Goal: Information Seeking & Learning: Check status

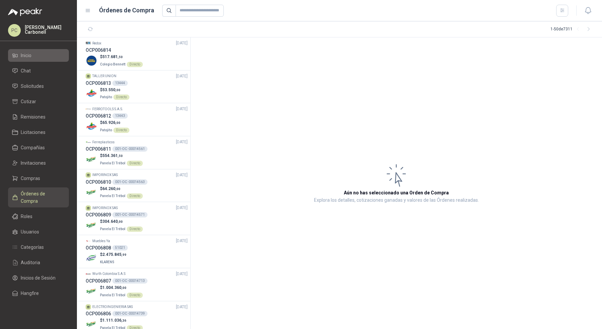
click at [40, 51] on link "Inicio" at bounding box center [38, 55] width 61 height 13
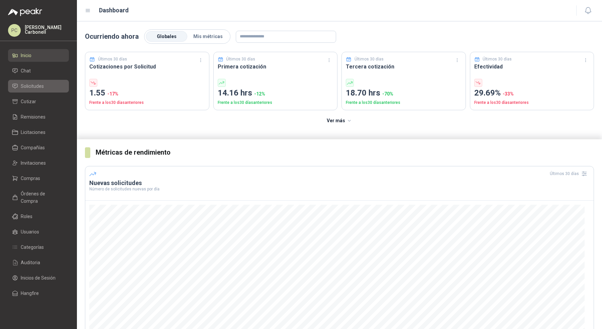
click at [53, 85] on li "Solicitudes" at bounding box center [38, 86] width 53 height 7
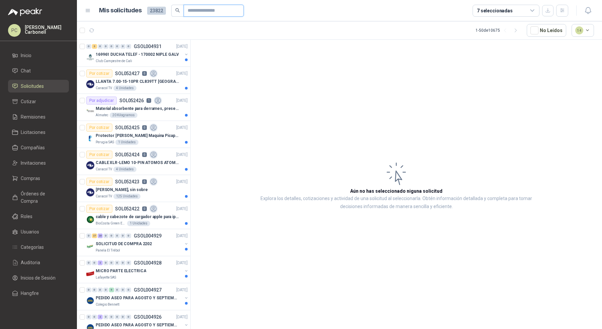
click at [205, 15] on input "text" at bounding box center [211, 10] width 47 height 11
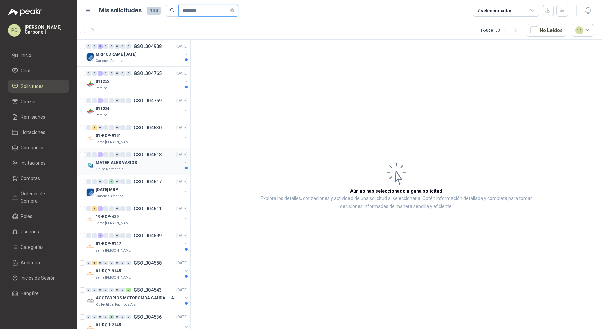
type input "********"
click at [140, 165] on div "MATERIALES VARIOS" at bounding box center [139, 163] width 87 height 8
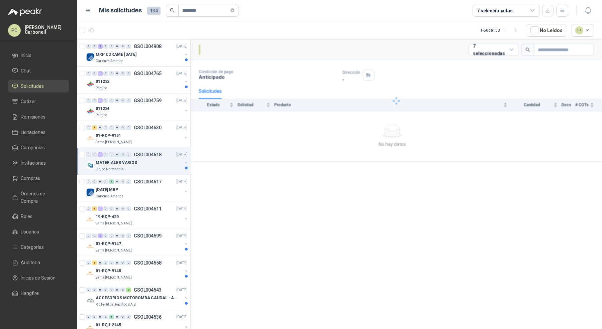
click at [140, 165] on div "MATERIALES VARIOS" at bounding box center [139, 163] width 87 height 8
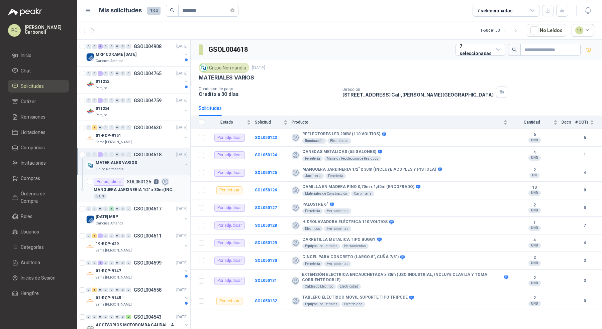
click at [138, 189] on p "MANGUERA JARDINERIA 1/2" x 30m (INCLUYE ACOPLES Y PISTOLA)" at bounding box center [135, 190] width 83 height 6
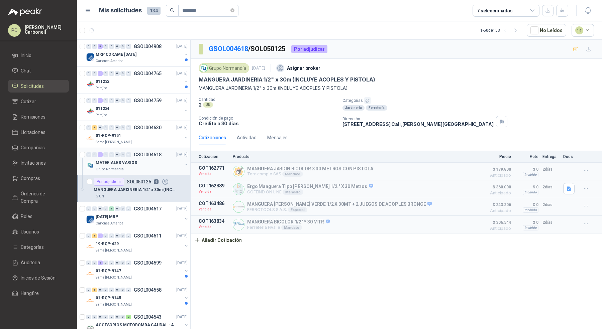
click at [136, 160] on div "MATERIALES VARIOS" at bounding box center [139, 163] width 87 height 8
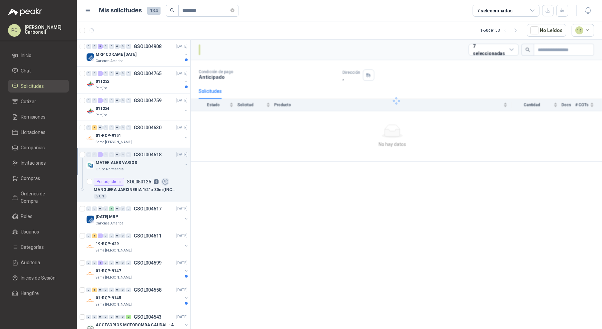
click at [136, 160] on div "MATERIALES VARIOS" at bounding box center [139, 163] width 87 height 8
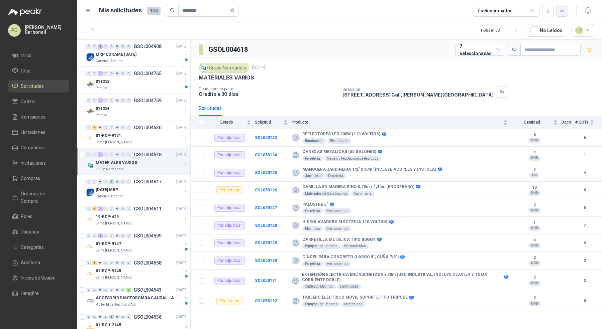
click at [563, 10] on icon "button" at bounding box center [562, 10] width 4 height 3
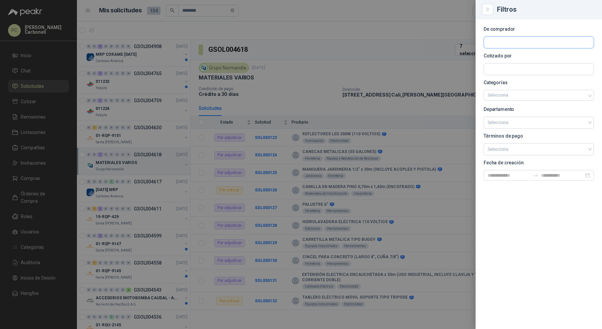
click at [518, 40] on input "text" at bounding box center [539, 42] width 110 height 11
type input "******"
click at [506, 57] on p "Grupo Normandía" at bounding box center [515, 57] width 32 height 4
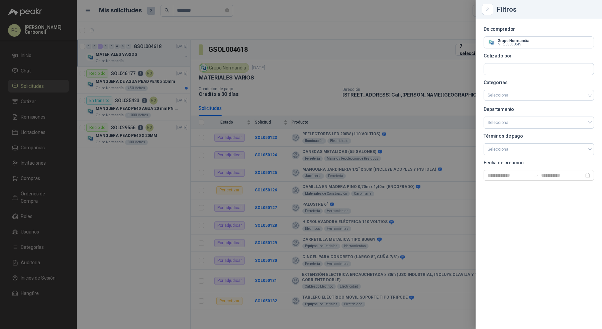
click at [116, 199] on div at bounding box center [301, 164] width 602 height 329
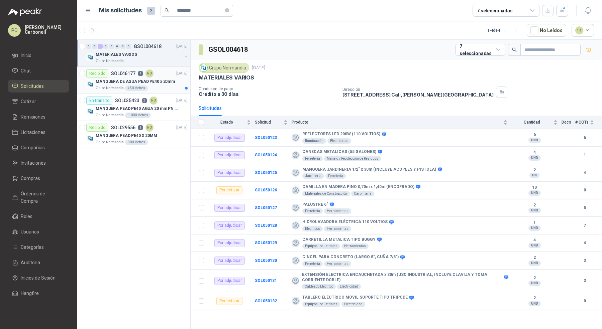
click at [155, 67] on article "Recibido SOL046177 1 NO [DATE] MANGUERA DE AGUA PEAD PE40 x 20mm Grupo [PERSON_…" at bounding box center [133, 80] width 113 height 27
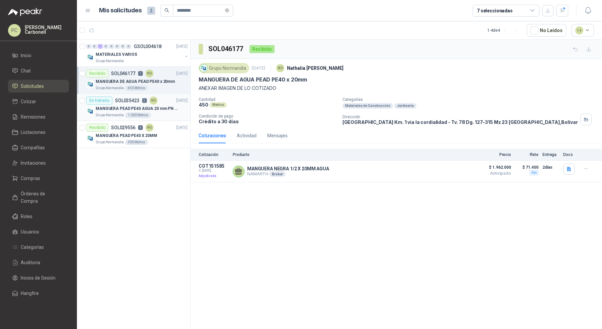
click at [172, 109] on p "MANGUERA PEAD PE40 AGUA 20 mm PN 10" at bounding box center [137, 109] width 83 height 6
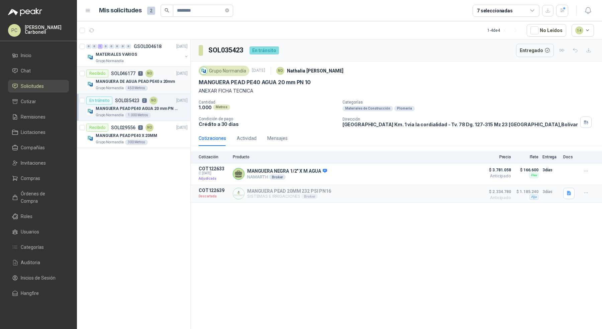
click at [169, 79] on p "MANGUERA DE AGUA PEAD PE40 x 20mm" at bounding box center [135, 82] width 79 height 6
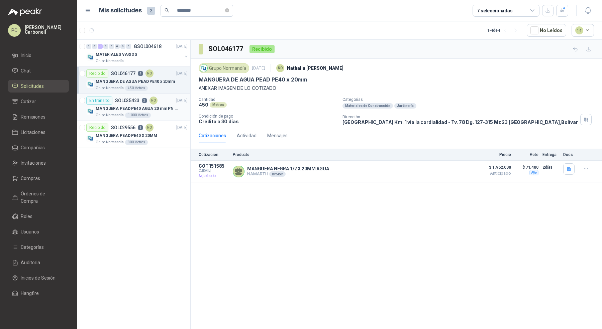
click at [171, 105] on div "MANGUERA PEAD PE40 AGUA 20 mm PN 10" at bounding box center [142, 109] width 92 height 8
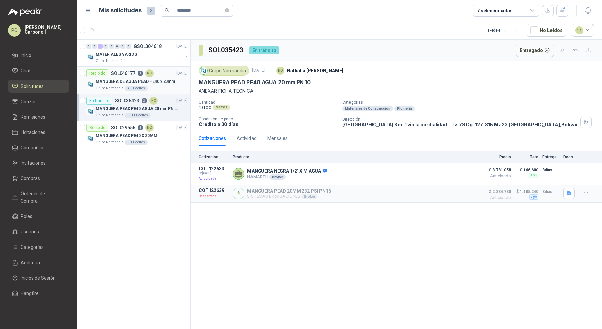
click at [177, 79] on div "MANGUERA DE AGUA PEAD PE40 x 20mm" at bounding box center [142, 82] width 92 height 8
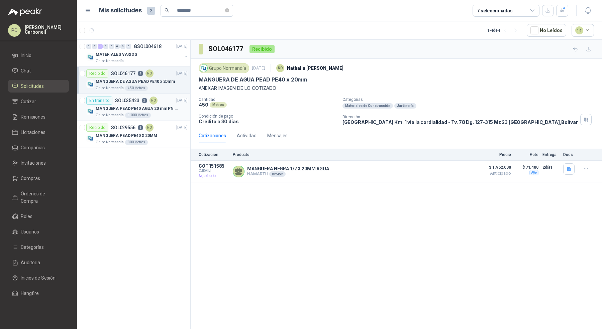
click at [174, 108] on p "MANGUERA PEAD PE40 AGUA 20 mm PN 10" at bounding box center [137, 109] width 83 height 6
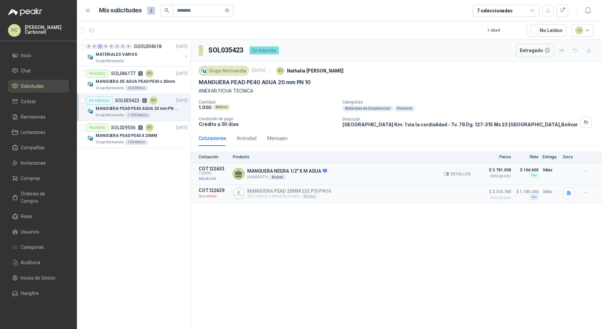
click at [448, 174] on icon "button" at bounding box center [448, 174] width 2 height 3
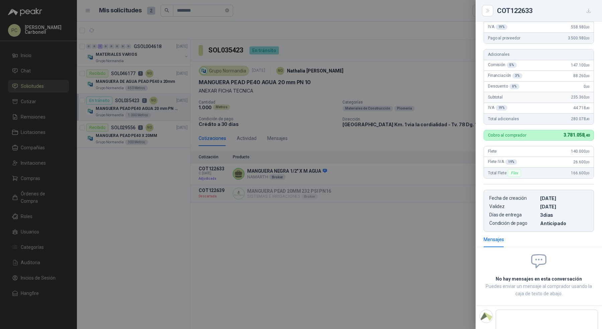
scroll to position [129, 0]
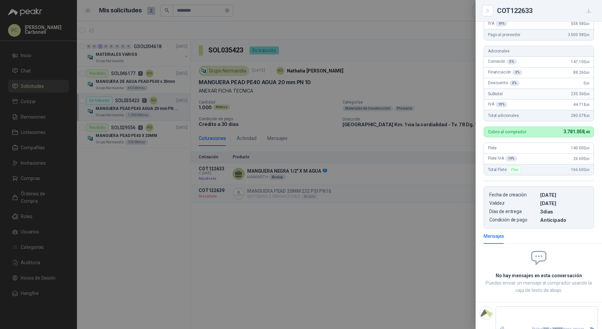
click at [164, 85] on div at bounding box center [301, 164] width 602 height 329
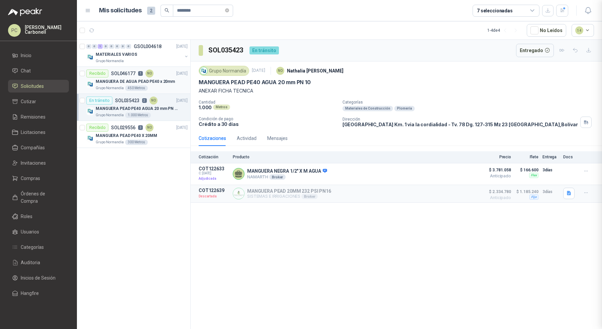
click at [162, 84] on p "MANGUERA DE AGUA PEAD PE40 x 20mm" at bounding box center [135, 82] width 79 height 6
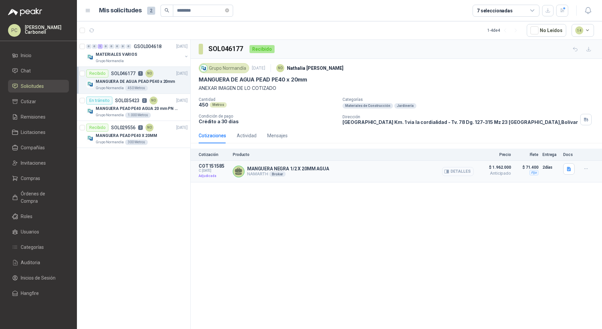
click at [452, 174] on button "Detalles" at bounding box center [457, 171] width 31 height 9
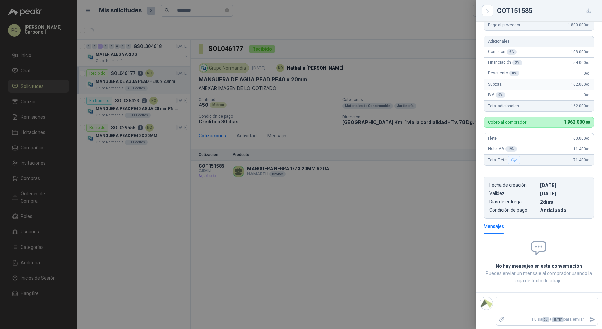
scroll to position [112, 0]
click at [319, 246] on div at bounding box center [301, 164] width 602 height 329
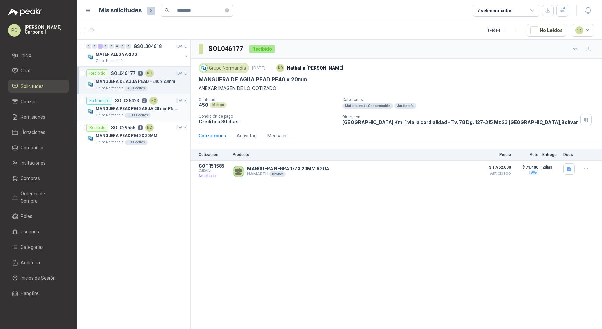
click at [158, 113] on div "Grupo [PERSON_NAME] 1.000 Metros" at bounding box center [142, 115] width 92 height 5
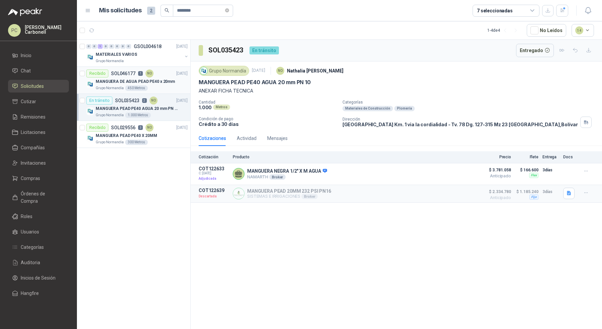
click at [160, 83] on p "MANGUERA DE AGUA PEAD PE40 x 20mm" at bounding box center [135, 82] width 79 height 6
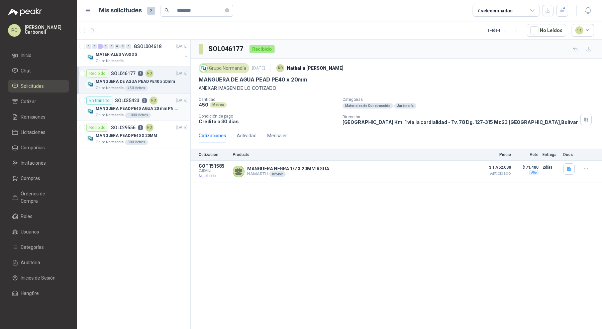
click at [158, 106] on p "MANGUERA PEAD PE40 AGUA 20 mm PN 10" at bounding box center [137, 109] width 83 height 6
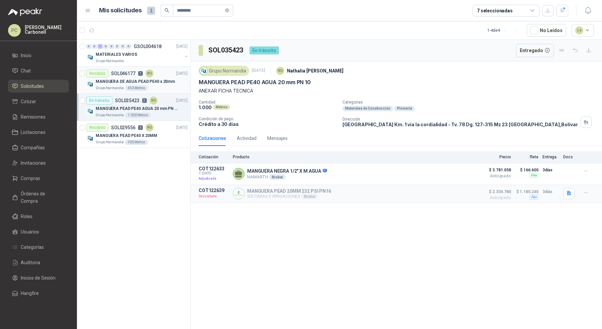
click at [164, 92] on article "Recibido SOL046177 1 NO [DATE] MANGUERA DE AGUA PEAD PE40 x 20mm Grupo [PERSON_…" at bounding box center [133, 80] width 113 height 27
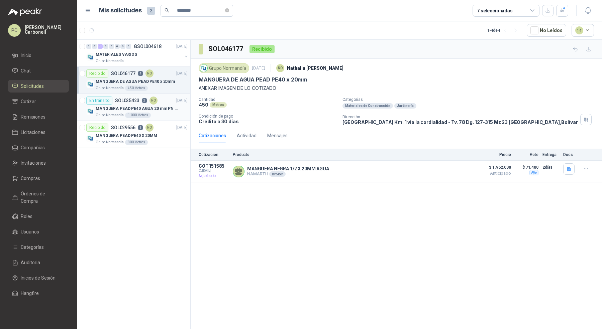
click at [163, 102] on div "En tránsito SOL035423 2 NO [DATE]" at bounding box center [136, 101] width 101 height 8
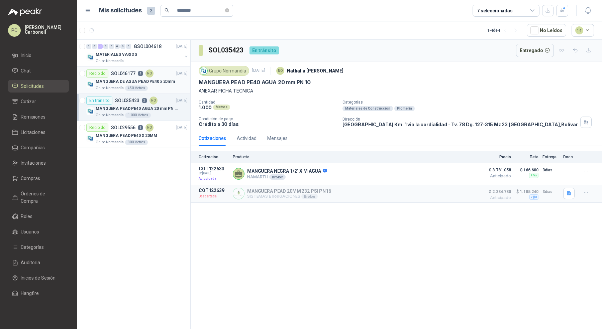
click at [167, 87] on div "Grupo [PERSON_NAME] 450 Metros" at bounding box center [142, 88] width 92 height 5
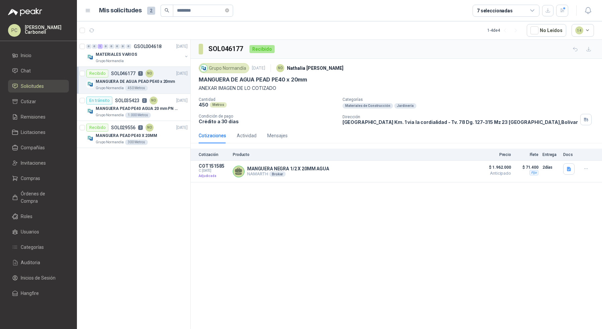
click at [164, 86] on div "Grupo [PERSON_NAME] 450 Metros" at bounding box center [142, 88] width 92 height 5
click at [250, 134] on div "Actividad" at bounding box center [247, 135] width 20 height 7
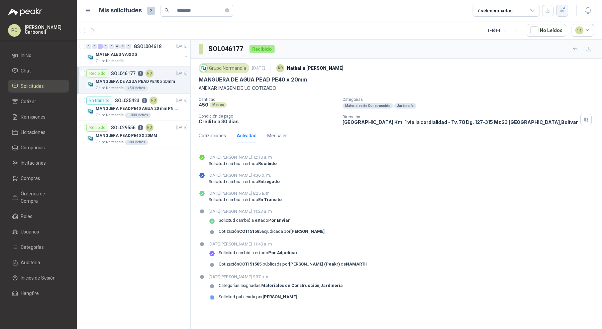
click at [561, 12] on icon "button" at bounding box center [562, 11] width 6 height 6
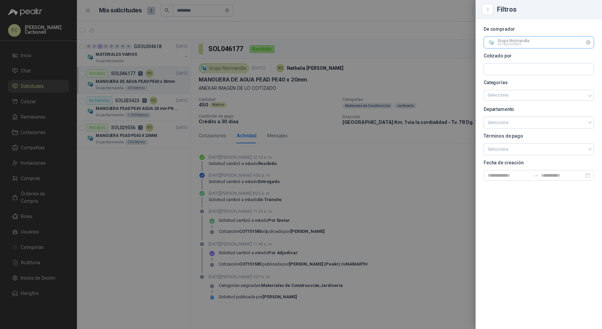
click at [591, 42] on input "text" at bounding box center [539, 42] width 110 height 11
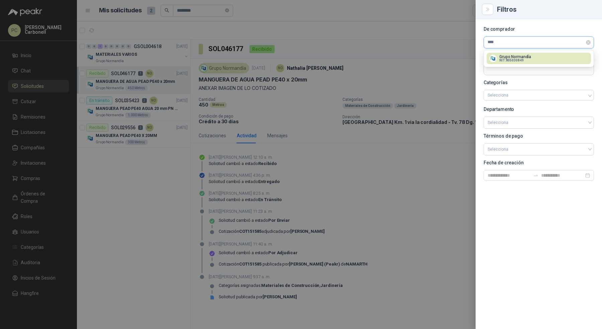
type input "*****"
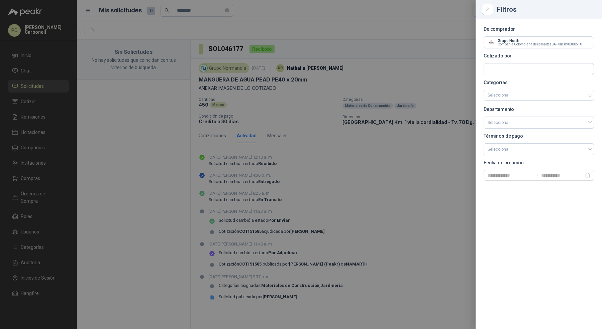
click at [230, 8] on div at bounding box center [301, 164] width 602 height 329
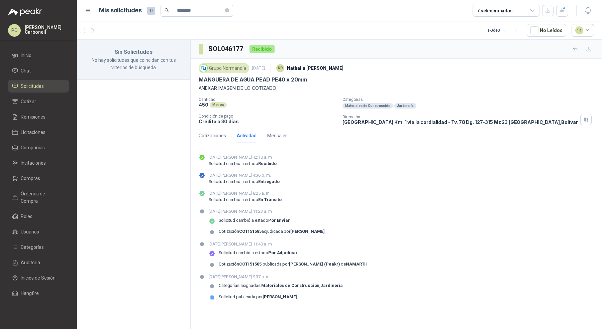
click at [229, 10] on icon "close-circle" at bounding box center [227, 10] width 4 height 4
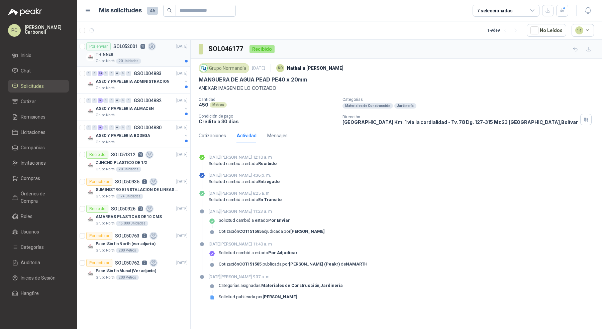
click at [169, 55] on div "THINNER" at bounding box center [142, 54] width 92 height 8
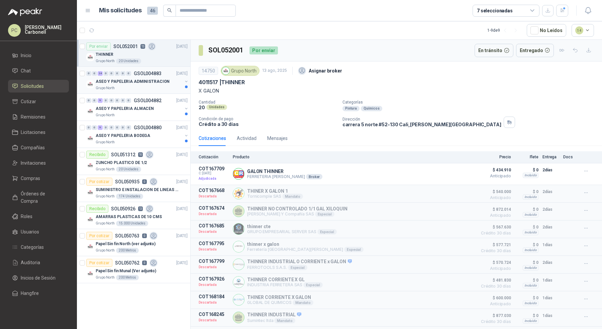
click at [168, 89] on div "Grupo North" at bounding box center [139, 88] width 87 height 5
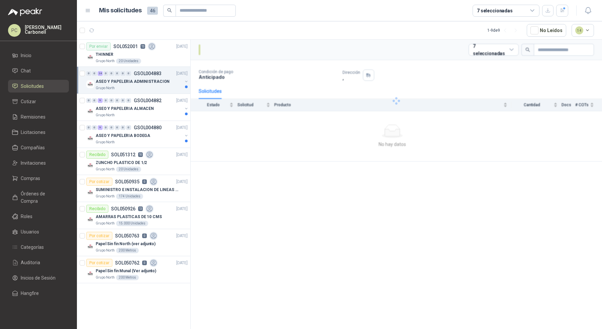
click at [168, 89] on div "Grupo North" at bounding box center [139, 88] width 87 height 5
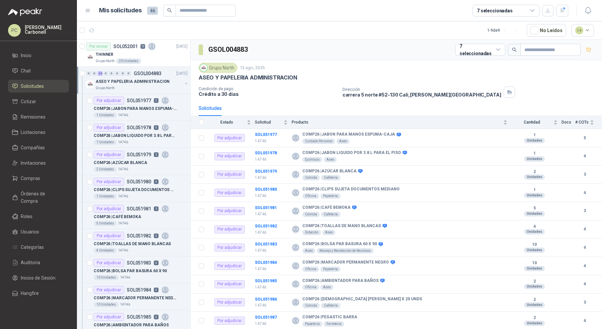
scroll to position [2, 0]
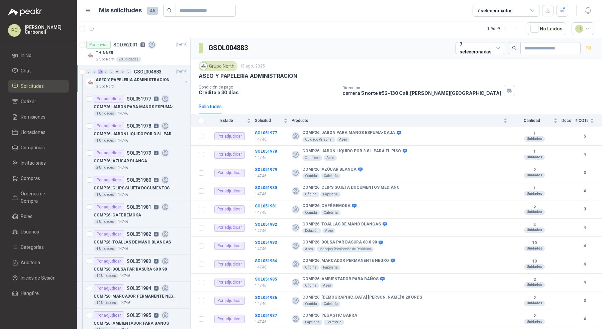
click at [170, 80] on div "ASEO Y PAPELERIA ADMINISTRACION" at bounding box center [139, 80] width 87 height 8
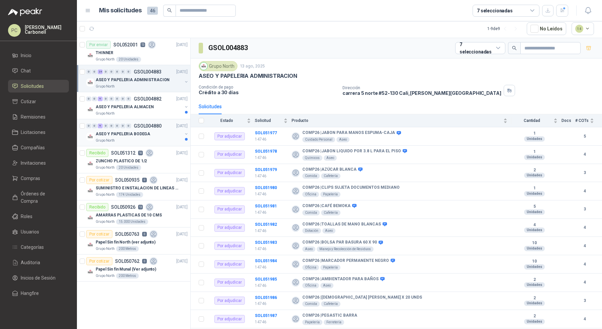
click at [174, 132] on div "ASEO Y PAPELERIA BODEGA" at bounding box center [139, 134] width 87 height 8
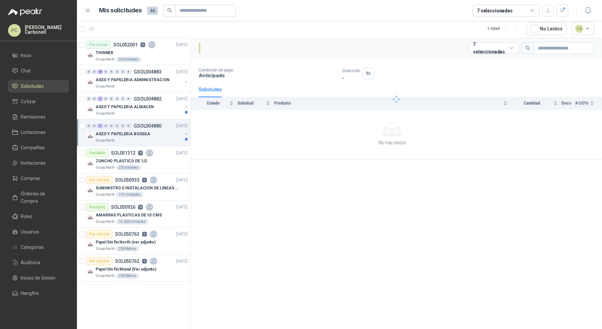
click at [174, 132] on div "ASEO Y PAPELERIA BODEGA" at bounding box center [139, 134] width 87 height 8
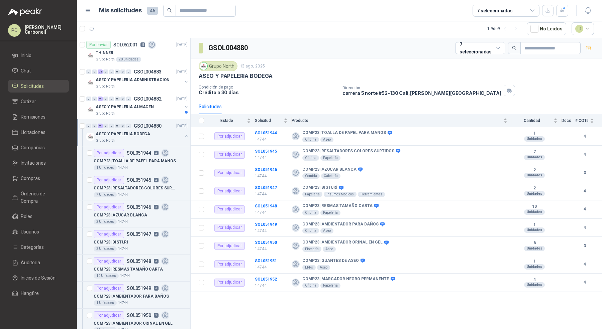
click at [174, 132] on div "ASEO Y PAPELERIA BODEGA" at bounding box center [139, 134] width 87 height 8
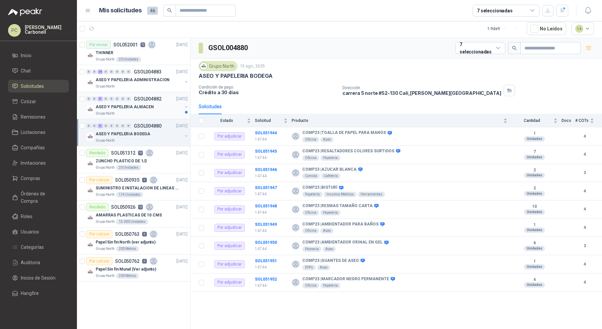
click at [172, 113] on div "Grupo North" at bounding box center [139, 113] width 87 height 5
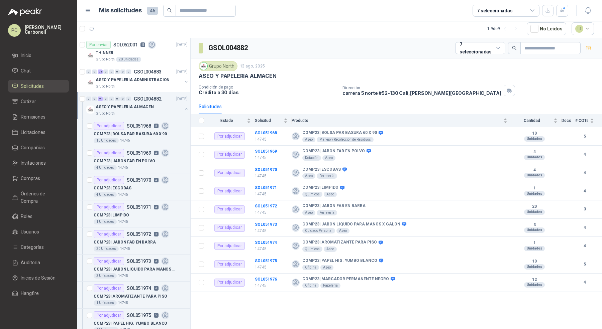
click at [172, 113] on div "Grupo North" at bounding box center [139, 113] width 87 height 5
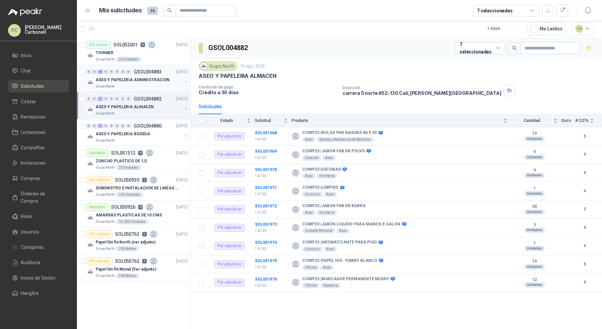
click at [156, 90] on div "0 0 24 0 0 0 0 0 GSOL004883 [DATE] ASEO Y PAPELERIA ADMINISTRACION Grupo North" at bounding box center [133, 78] width 113 height 27
click at [145, 84] on div "Grupo North" at bounding box center [139, 86] width 87 height 5
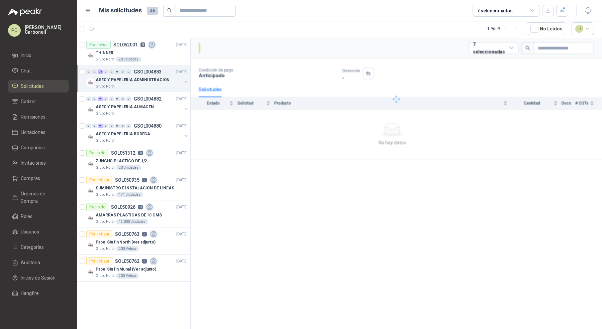
click at [145, 84] on div "Grupo North" at bounding box center [139, 86] width 87 height 5
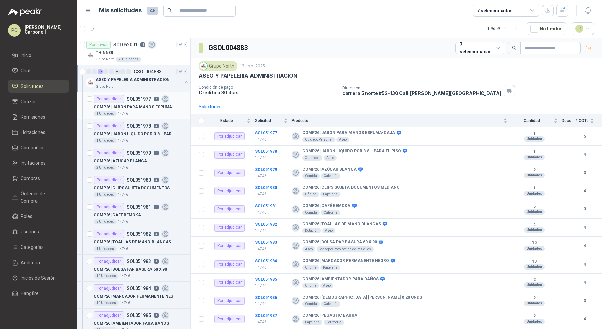
click at [146, 108] on p "COMP26 | JABON PARA MANOS ESPUMA-CAJA" at bounding box center [135, 107] width 83 height 6
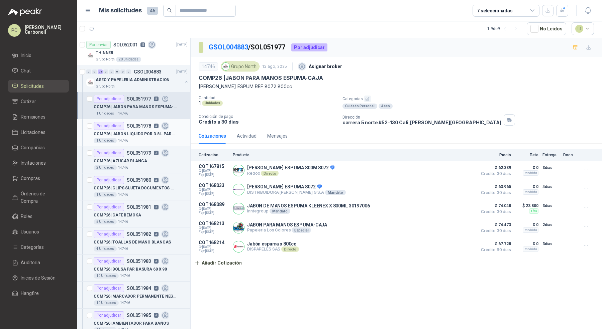
click at [141, 130] on div "COMP26 | JABON LIQUIDO POR 3.8 L PARA EL PISO" at bounding box center [141, 134] width 94 height 8
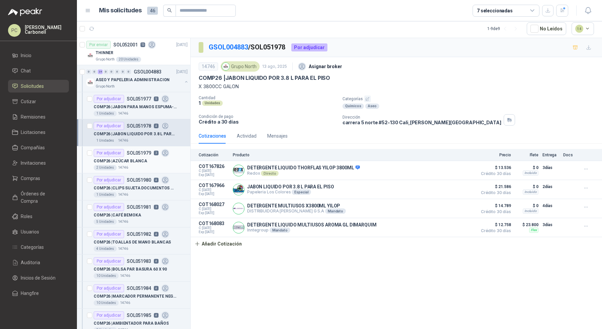
click at [144, 160] on div "COMP26 | AZÚCAR BLANCA" at bounding box center [141, 161] width 94 height 8
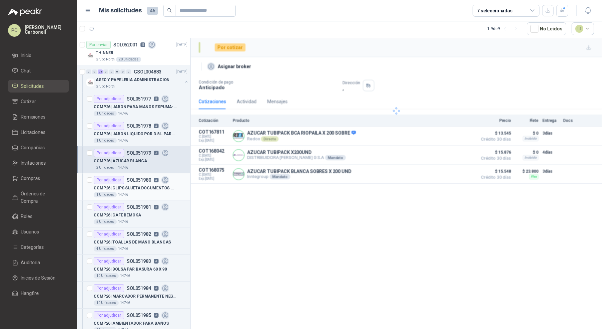
click at [145, 185] on p "COMP26 | CLIPS SUJETA DOCUMENTOS MEDIANO" at bounding box center [135, 188] width 83 height 6
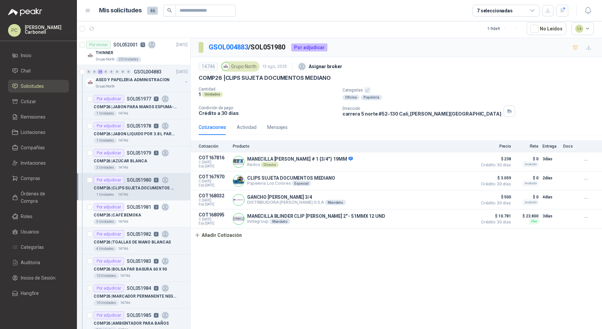
click at [145, 211] on div "COMP26 | CAFÉ BEMOKA" at bounding box center [141, 215] width 94 height 8
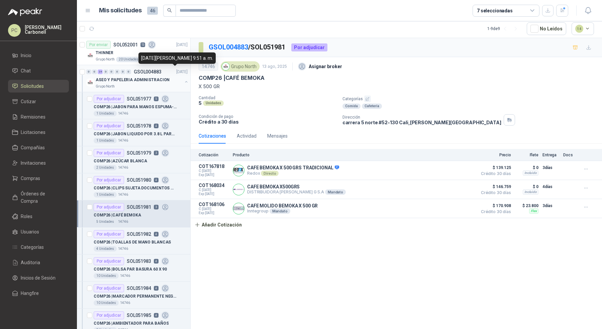
click at [184, 81] on button "button" at bounding box center [186, 81] width 5 height 5
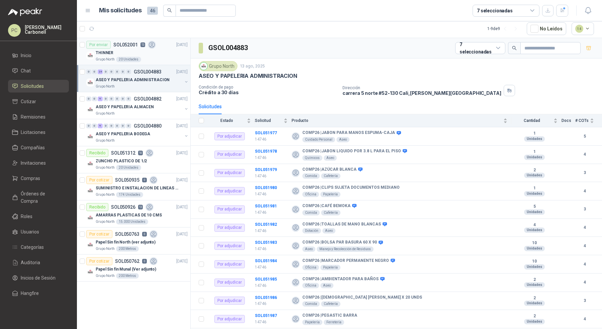
click at [172, 57] on div "Grupo North 20 Unidades" at bounding box center [142, 59] width 92 height 5
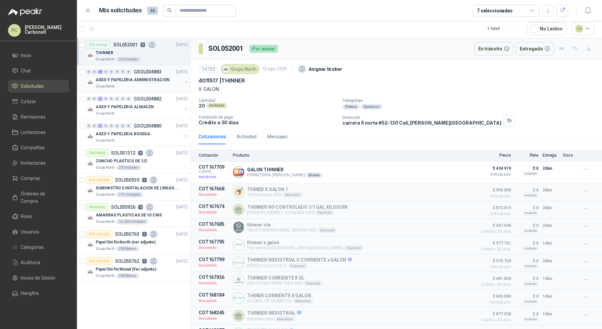
click at [159, 88] on div "Grupo North" at bounding box center [139, 86] width 87 height 5
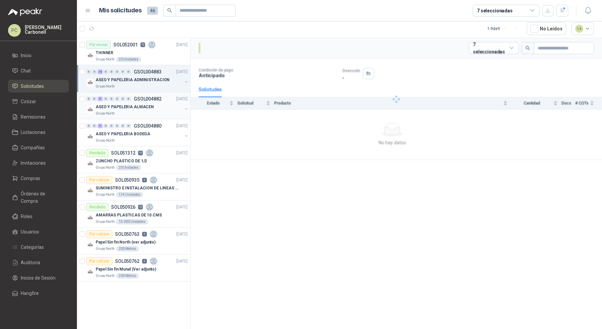
click at [159, 100] on p "GSOL004882" at bounding box center [148, 99] width 28 height 5
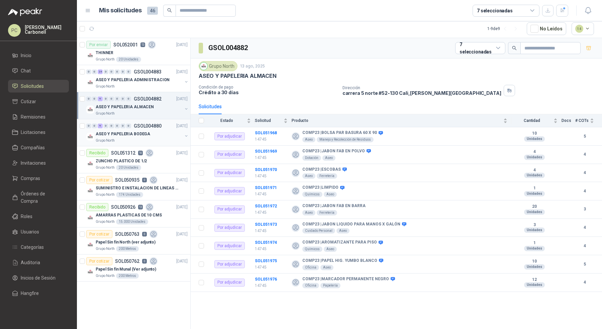
click at [155, 144] on div "0 0 9 0 0 0 0 0 GSOL004880 [DATE] ASEO Y PAPELERIA BODEGA Grupo North" at bounding box center [133, 132] width 113 height 27
click at [33, 91] on link "Solicitudes" at bounding box center [38, 86] width 61 height 13
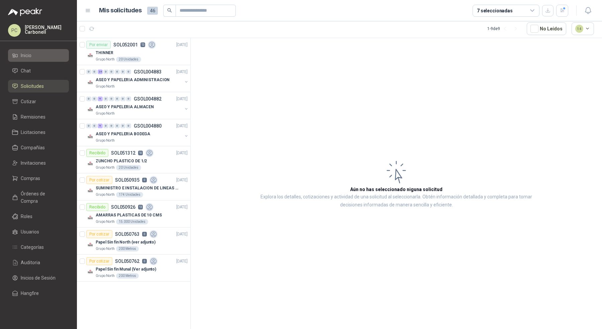
click at [36, 52] on li "Inicio" at bounding box center [38, 55] width 53 height 7
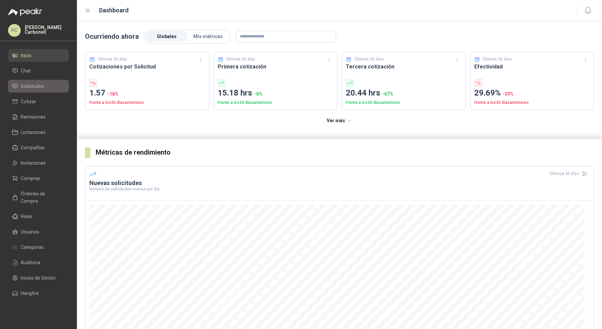
click at [25, 86] on span "Solicitudes" at bounding box center [32, 86] width 23 height 7
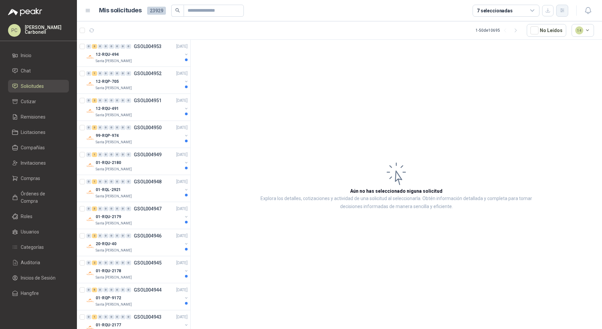
click at [561, 12] on icon "button" at bounding box center [562, 11] width 6 height 6
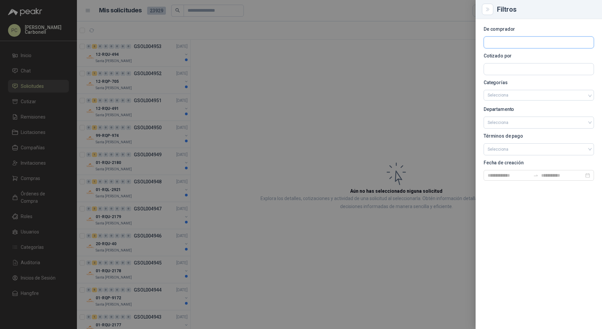
click at [553, 40] on input "text" at bounding box center [539, 42] width 110 height 11
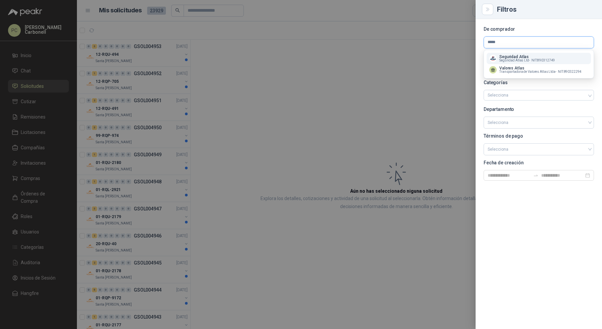
type input "*****"
click at [534, 62] on span "NIT : 890312749" at bounding box center [543, 60] width 24 height 3
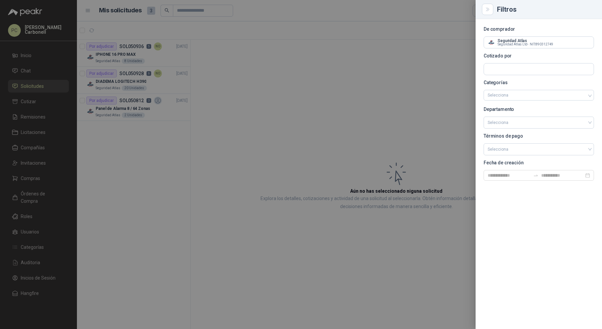
click at [162, 57] on div at bounding box center [301, 164] width 602 height 329
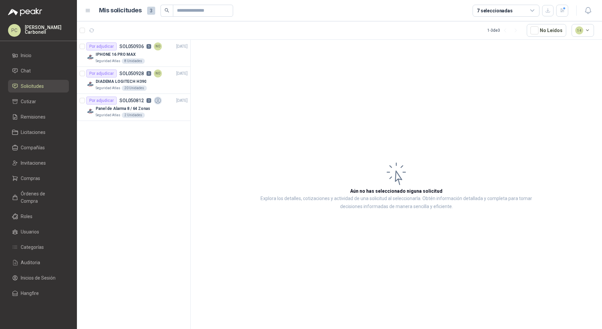
click at [160, 57] on div "IPHONE 16 PRO MAX" at bounding box center [142, 54] width 92 height 8
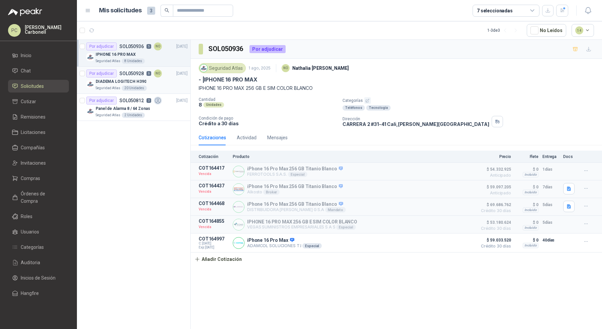
click at [159, 83] on div "DIADEMA LOGITECH H390" at bounding box center [142, 82] width 92 height 8
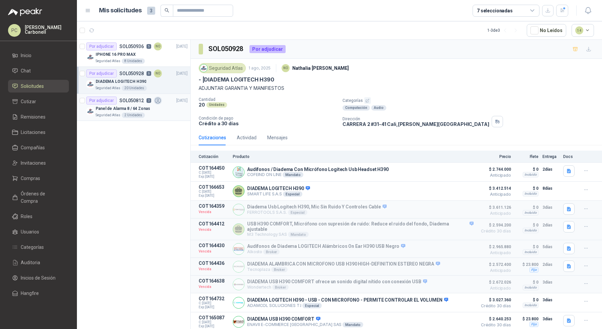
click at [157, 114] on div "Seguridad Atlas 2 Unidades" at bounding box center [142, 115] width 92 height 5
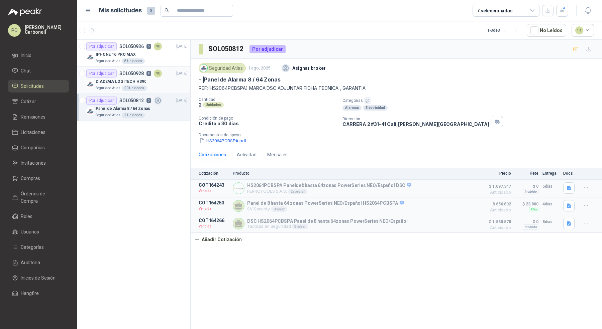
click at [162, 67] on article "Por adjudicar SOL050928 9 NO [DATE] DIADEMA LOGITECH H390 Seguridad Atlas 20 Un…" at bounding box center [133, 80] width 113 height 27
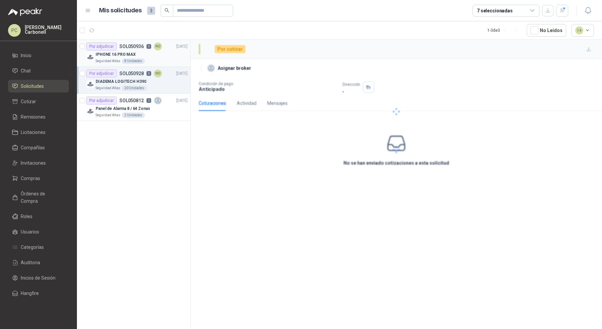
click at [168, 51] on div "IPHONE 16 PRO MAX" at bounding box center [142, 54] width 92 height 8
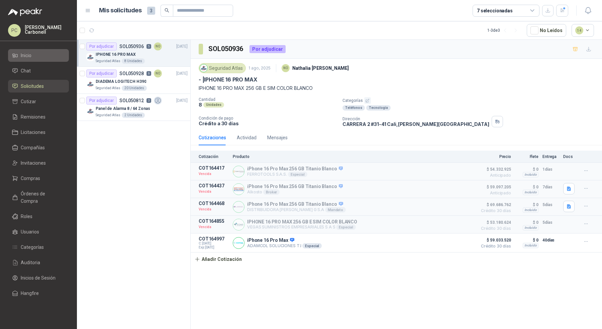
click at [32, 50] on link "Inicio" at bounding box center [38, 55] width 61 height 13
